Goal: Check status: Check status

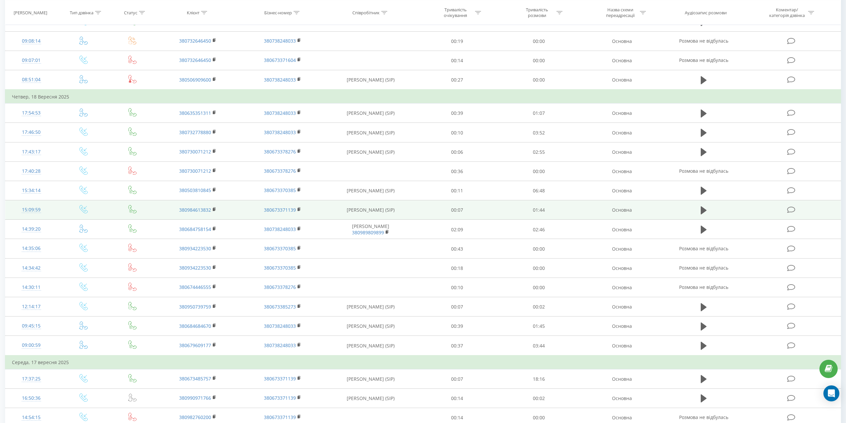
scroll to position [133, 0]
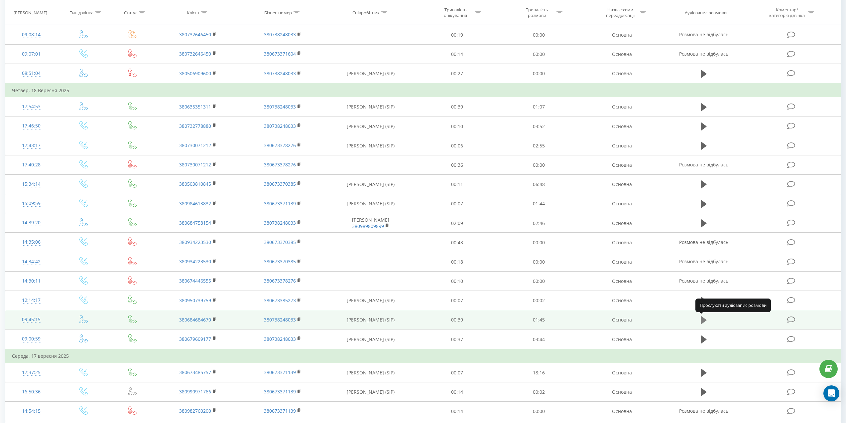
click at [703, 317] on icon at bounding box center [704, 320] width 6 height 8
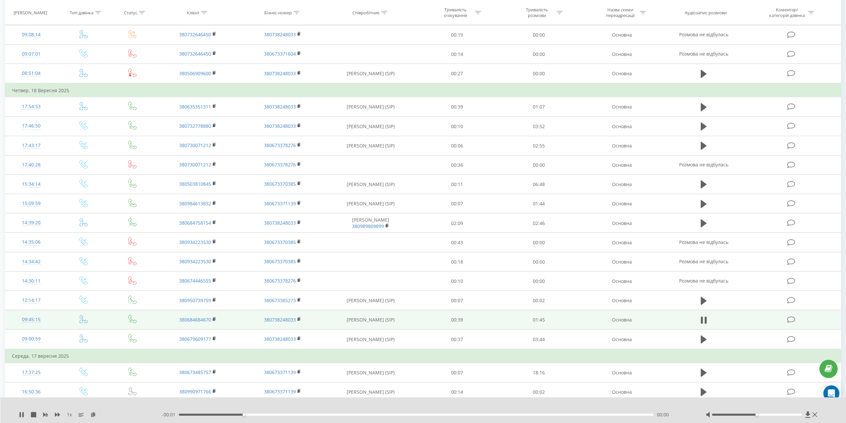
click at [772, 413] on div at bounding box center [762, 414] width 113 height 7
drag, startPoint x: 756, startPoint y: 414, endPoint x: 796, endPoint y: 416, distance: 40.6
click at [796, 416] on div at bounding box center [762, 414] width 113 height 7
drag, startPoint x: 478, startPoint y: 414, endPoint x: 174, endPoint y: 418, distance: 303.7
click at [174, 418] on div "1 х - 00:01 00:00 00:00" at bounding box center [423, 410] width 846 height 26
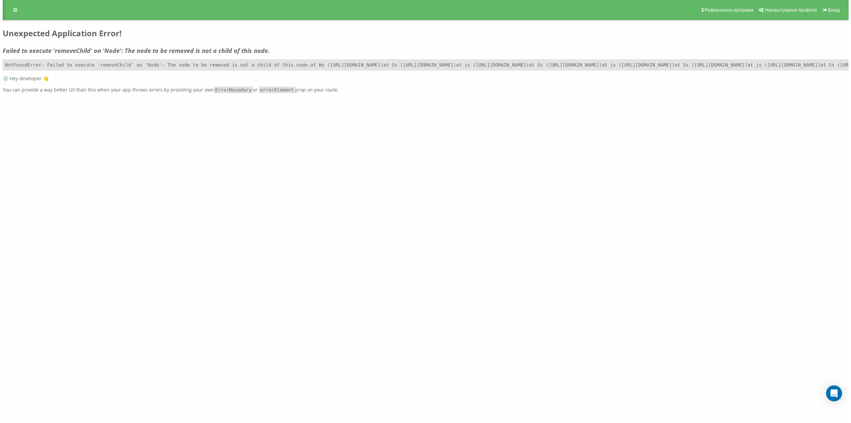
scroll to position [0, 0]
